Goal: Navigation & Orientation: Find specific page/section

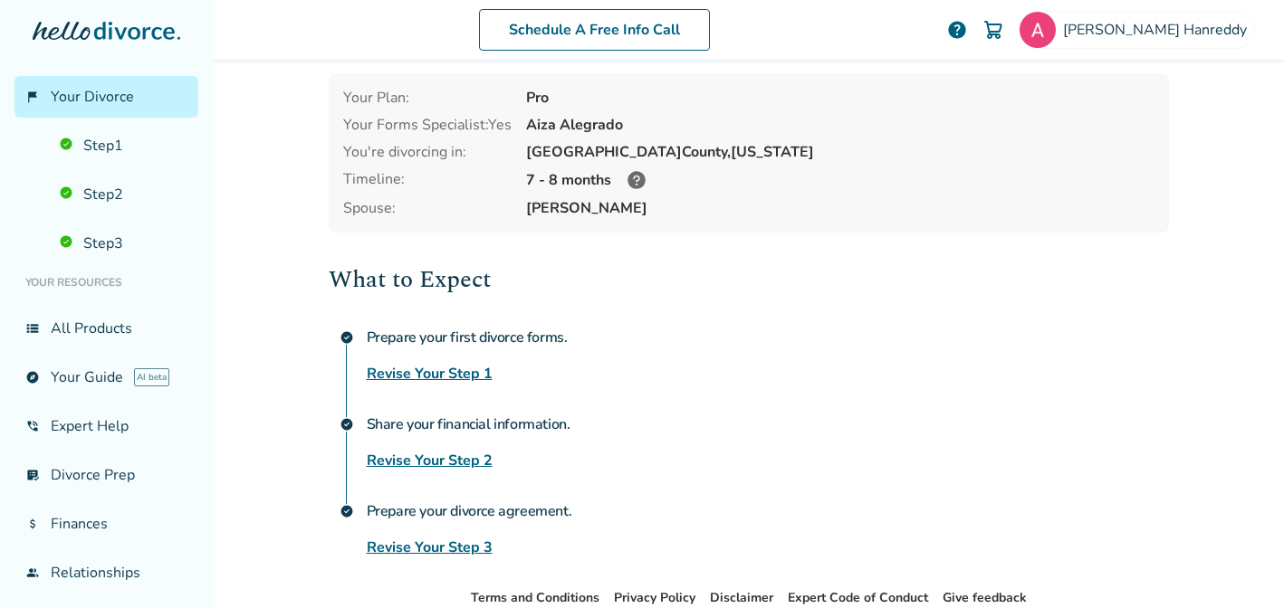
scroll to position [91, 0]
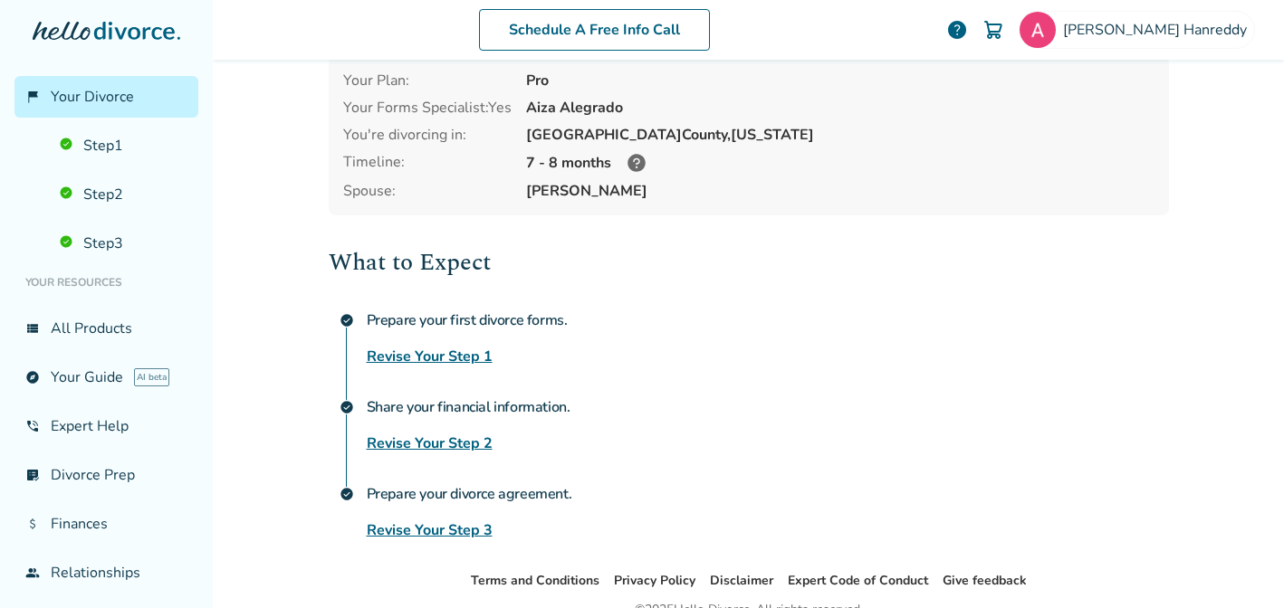
click at [629, 154] on icon at bounding box center [636, 163] width 18 height 18
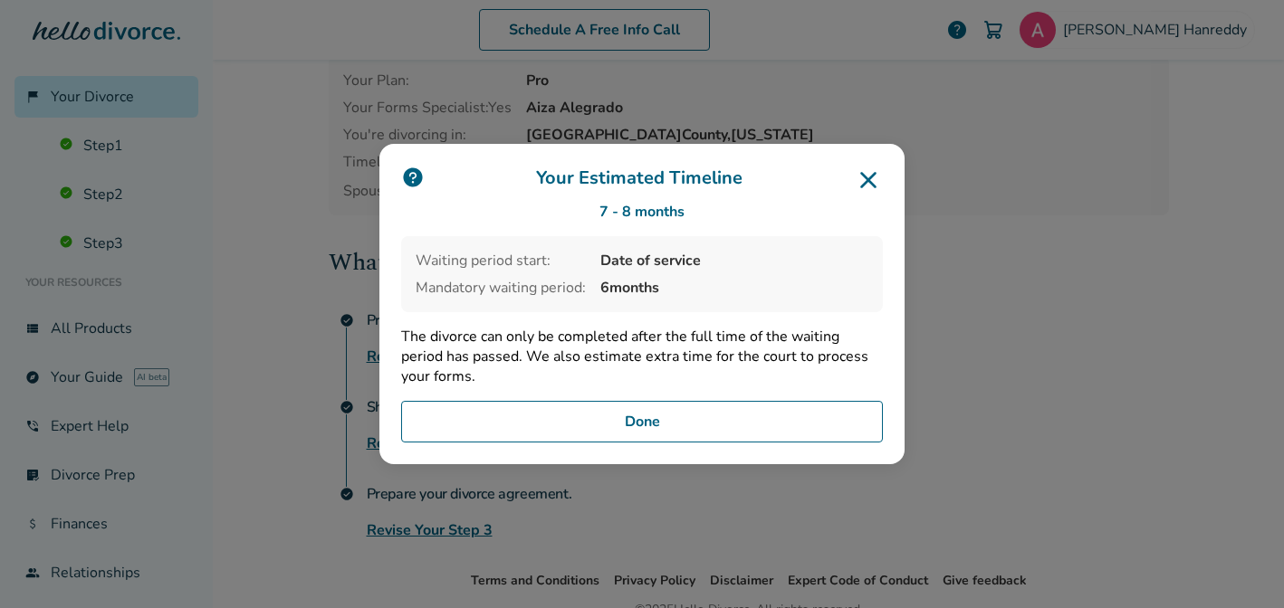
click at [648, 424] on button "Done" at bounding box center [642, 422] width 482 height 42
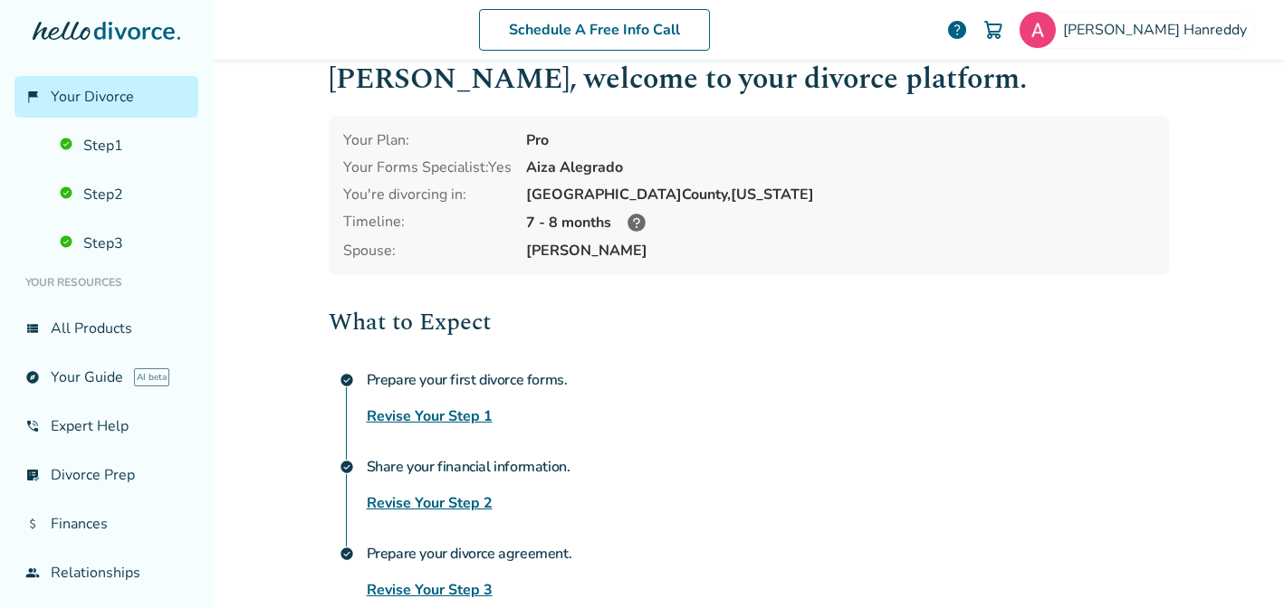
scroll to position [0, 0]
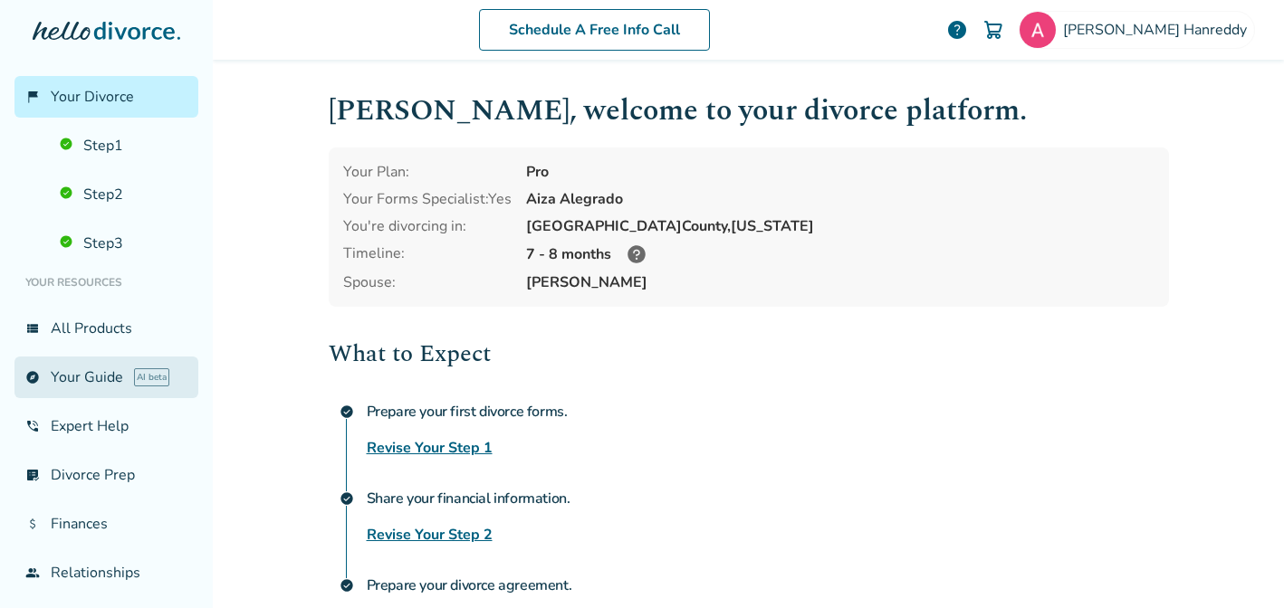
click at [72, 368] on link "explore Your Guide AI beta" at bounding box center [106, 378] width 184 height 42
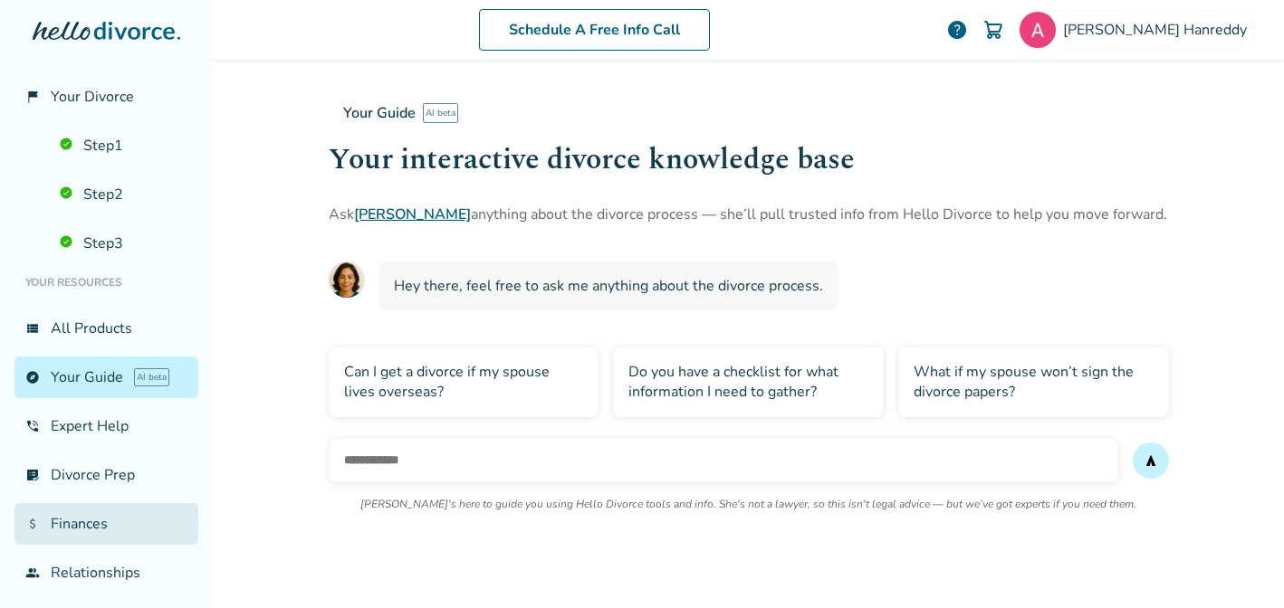
click at [82, 525] on link "attach_money Finances" at bounding box center [106, 524] width 184 height 42
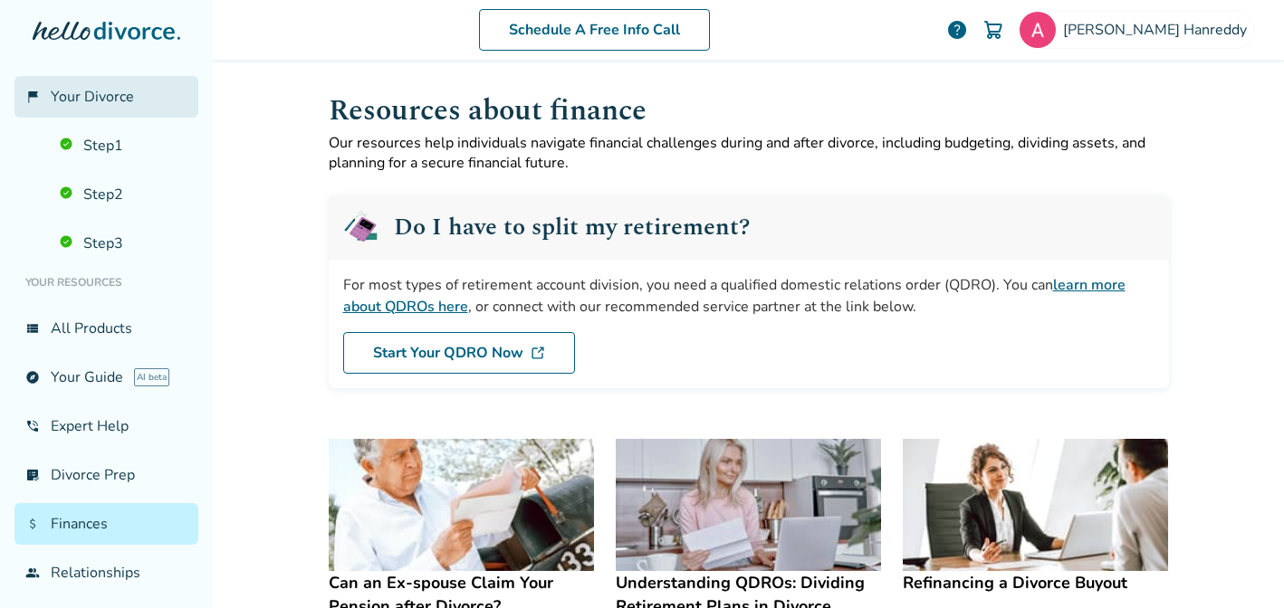
click at [97, 84] on link "flag_2 Your Divorce" at bounding box center [106, 97] width 184 height 42
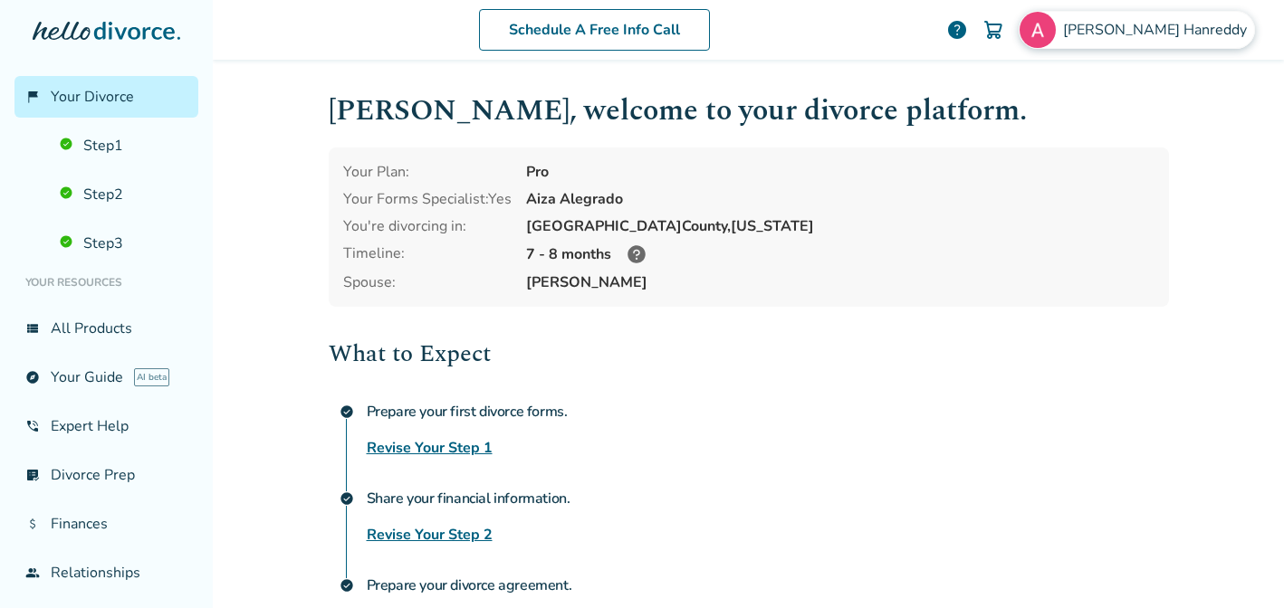
click at [1187, 37] on span "[PERSON_NAME]" at bounding box center [1158, 30] width 191 height 20
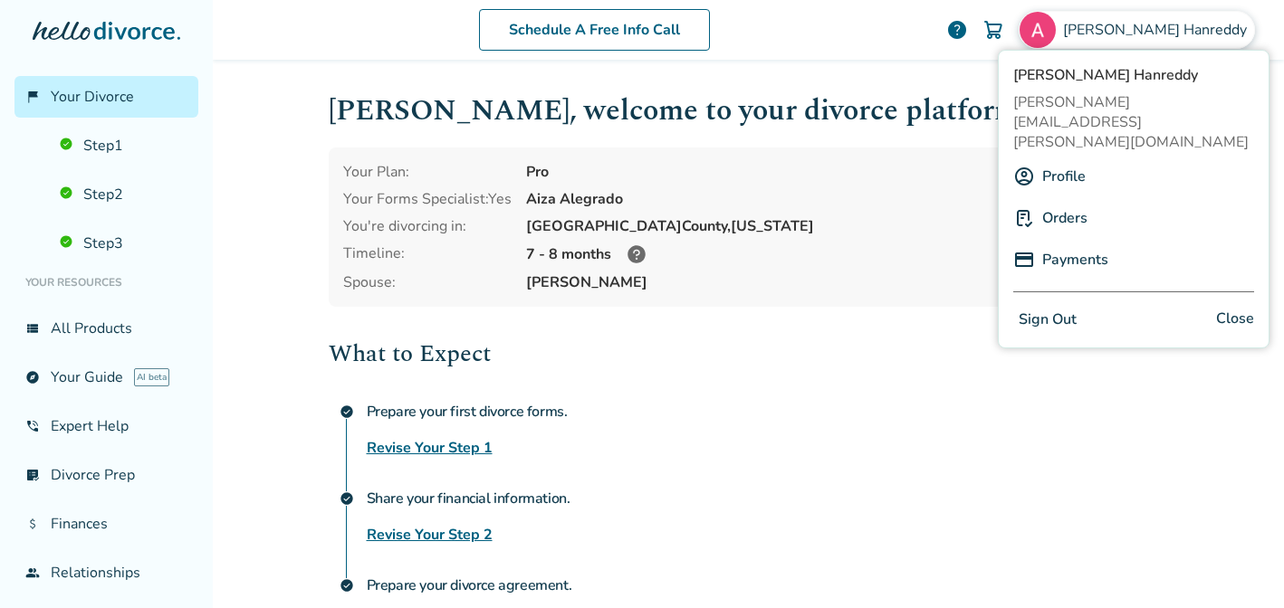
click at [960, 374] on div "What to Expect check_circle Prepare your first divorce forms. Revise Your Step …" at bounding box center [749, 484] width 840 height 297
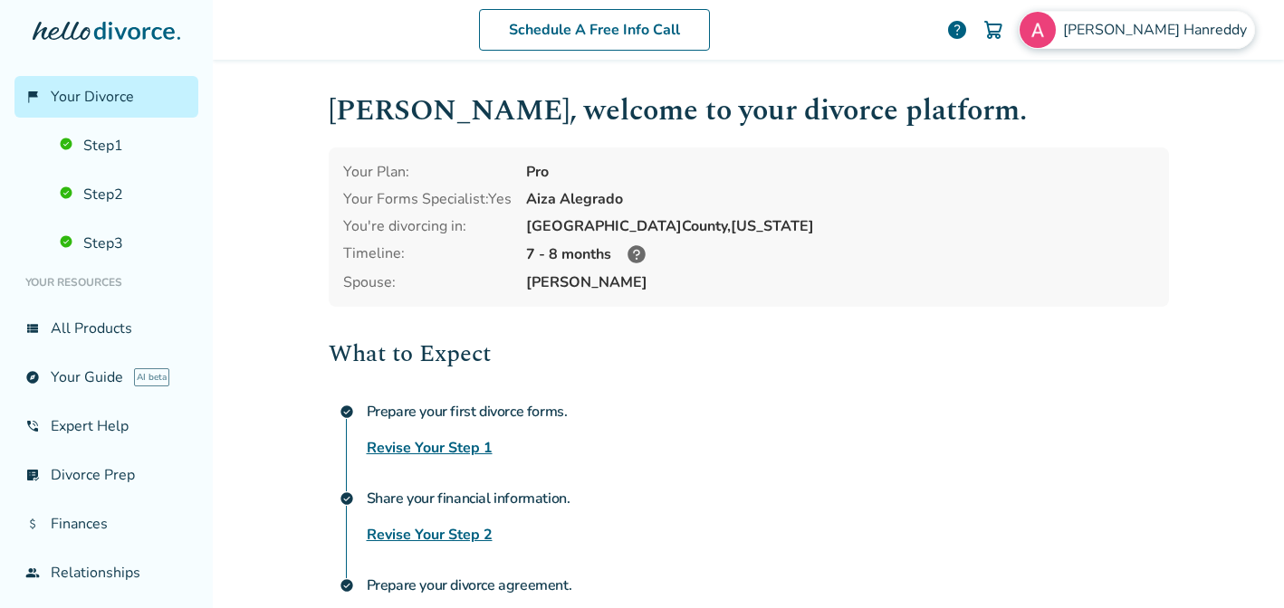
click at [1193, 24] on span "[PERSON_NAME]" at bounding box center [1158, 30] width 191 height 20
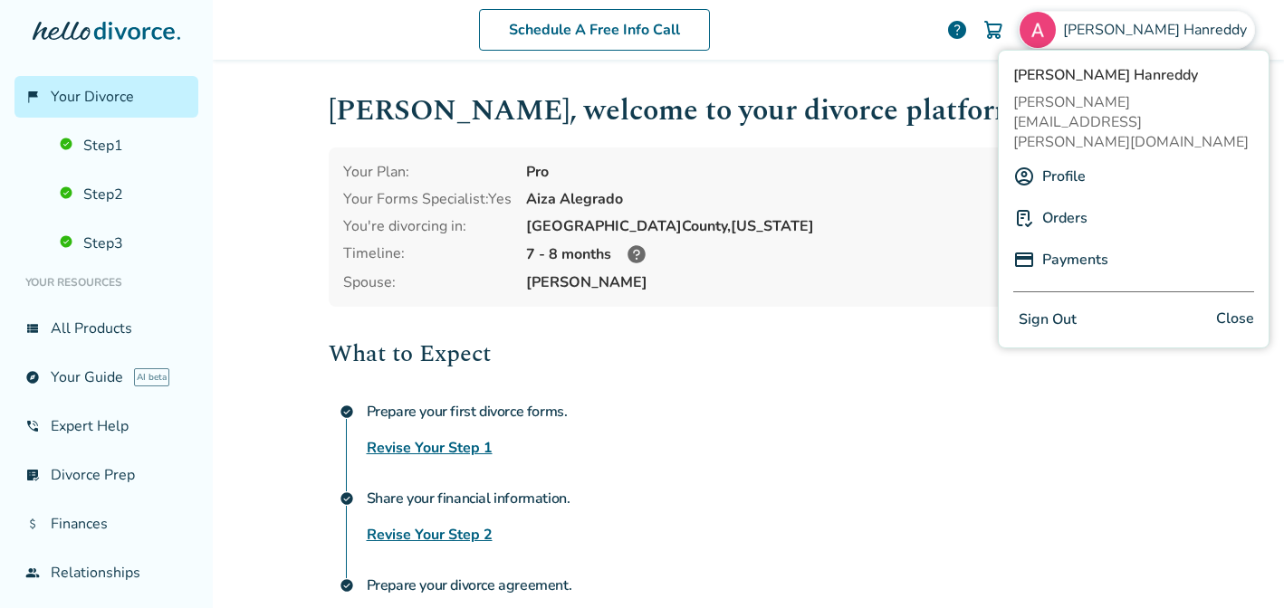
click at [1063, 159] on link "Profile" at bounding box center [1063, 176] width 43 height 34
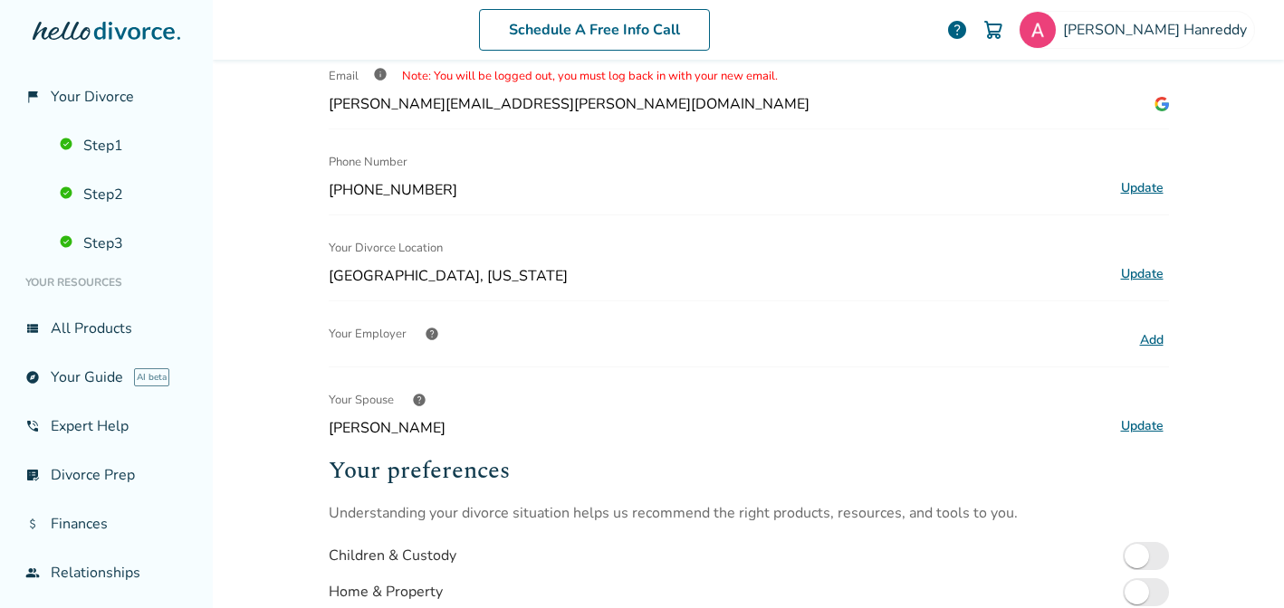
scroll to position [56, 0]
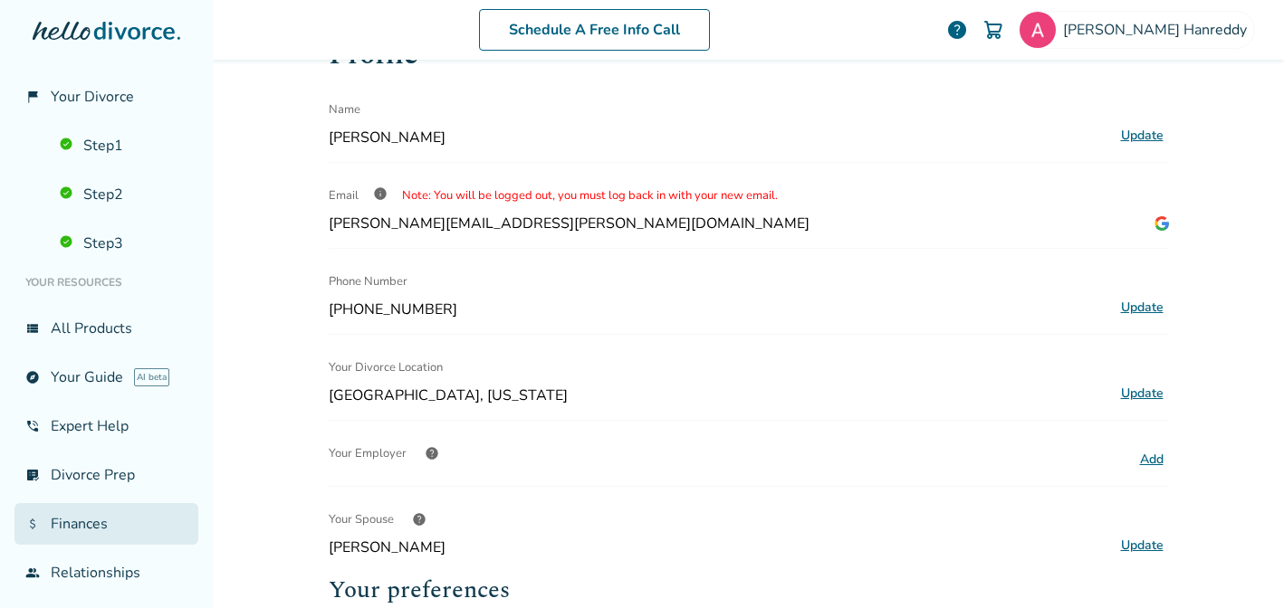
click at [82, 524] on link "attach_money Finances" at bounding box center [106, 524] width 184 height 42
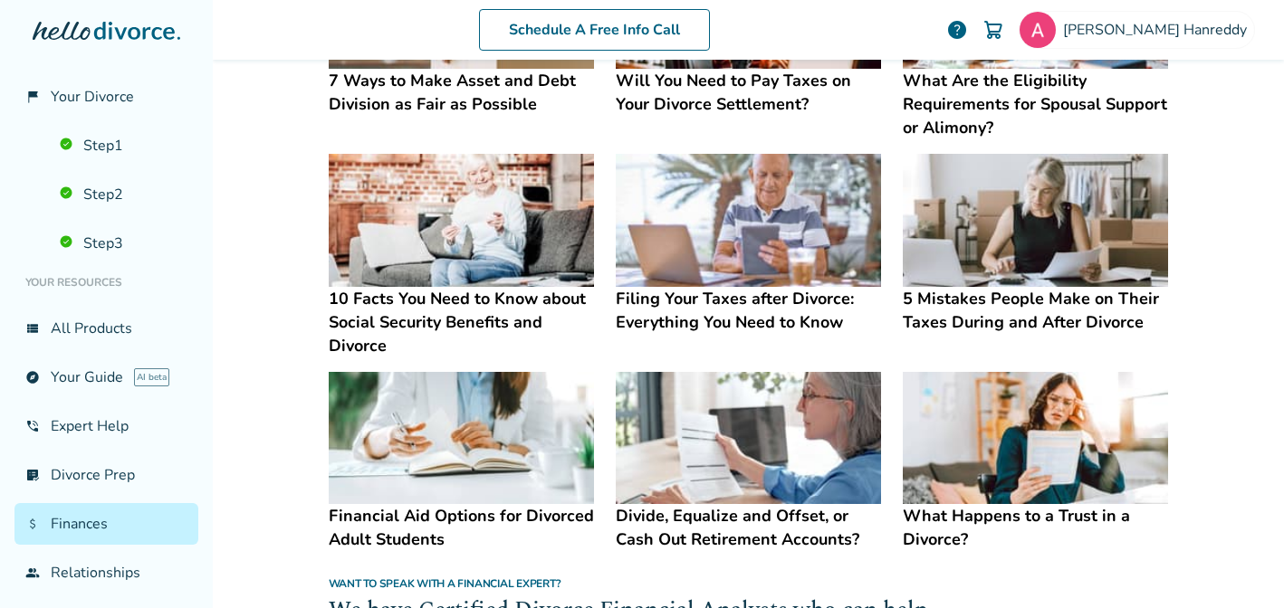
scroll to position [529, 0]
